Goal: Information Seeking & Learning: Learn about a topic

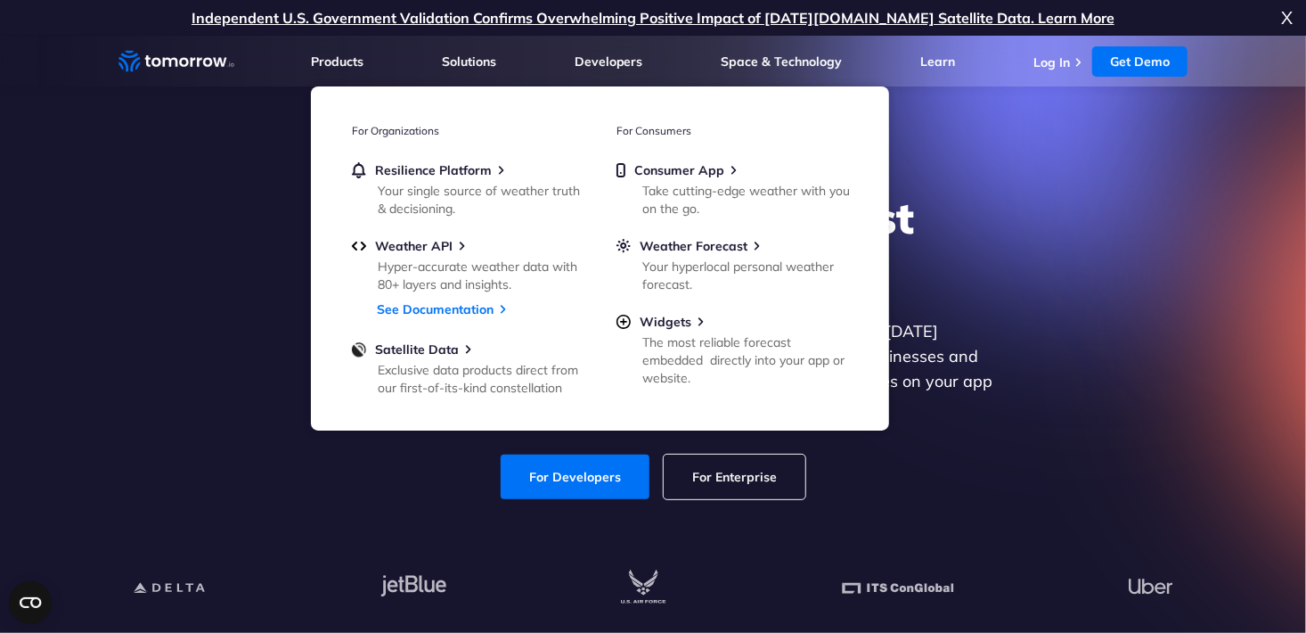
click at [411, 236] on ul "Resilience Platform Your single source of weather truth & decisioning. Weather …" at bounding box center [468, 277] width 232 height 231
click at [411, 251] on span "Weather API" at bounding box center [414, 246] width 78 height 16
click at [461, 314] on link "See Documentation" at bounding box center [435, 309] width 117 height 16
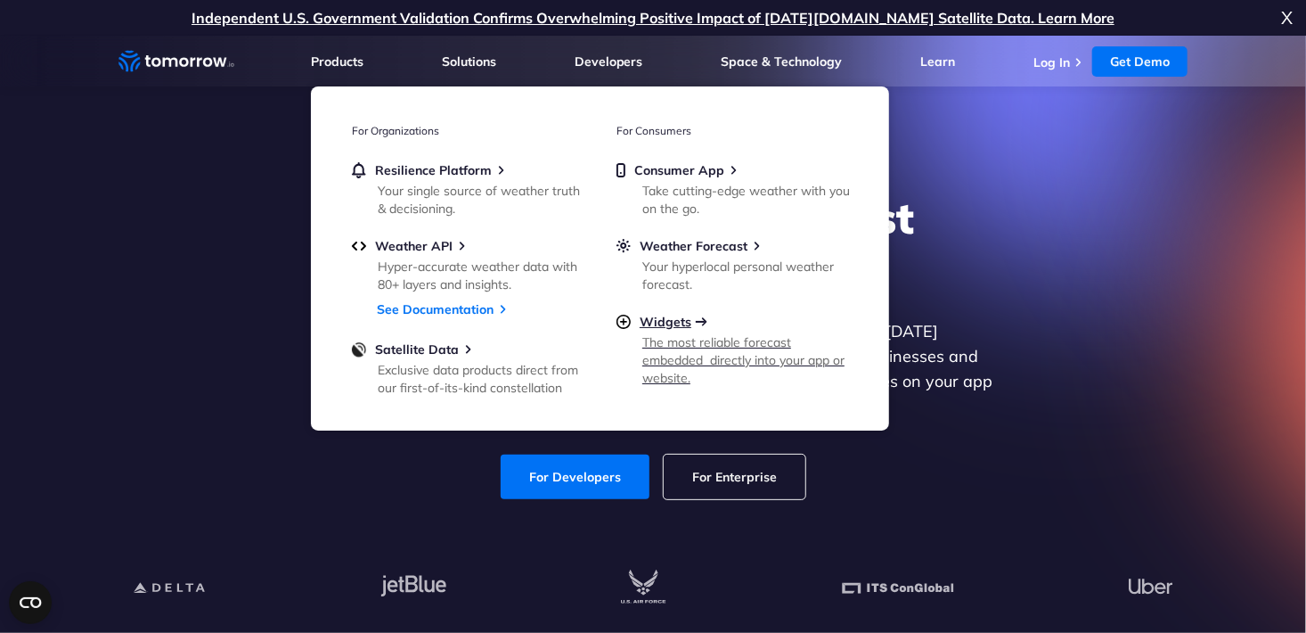
click at [656, 321] on span "Widgets" at bounding box center [666, 322] width 52 height 16
